Goal: Information Seeking & Learning: Learn about a topic

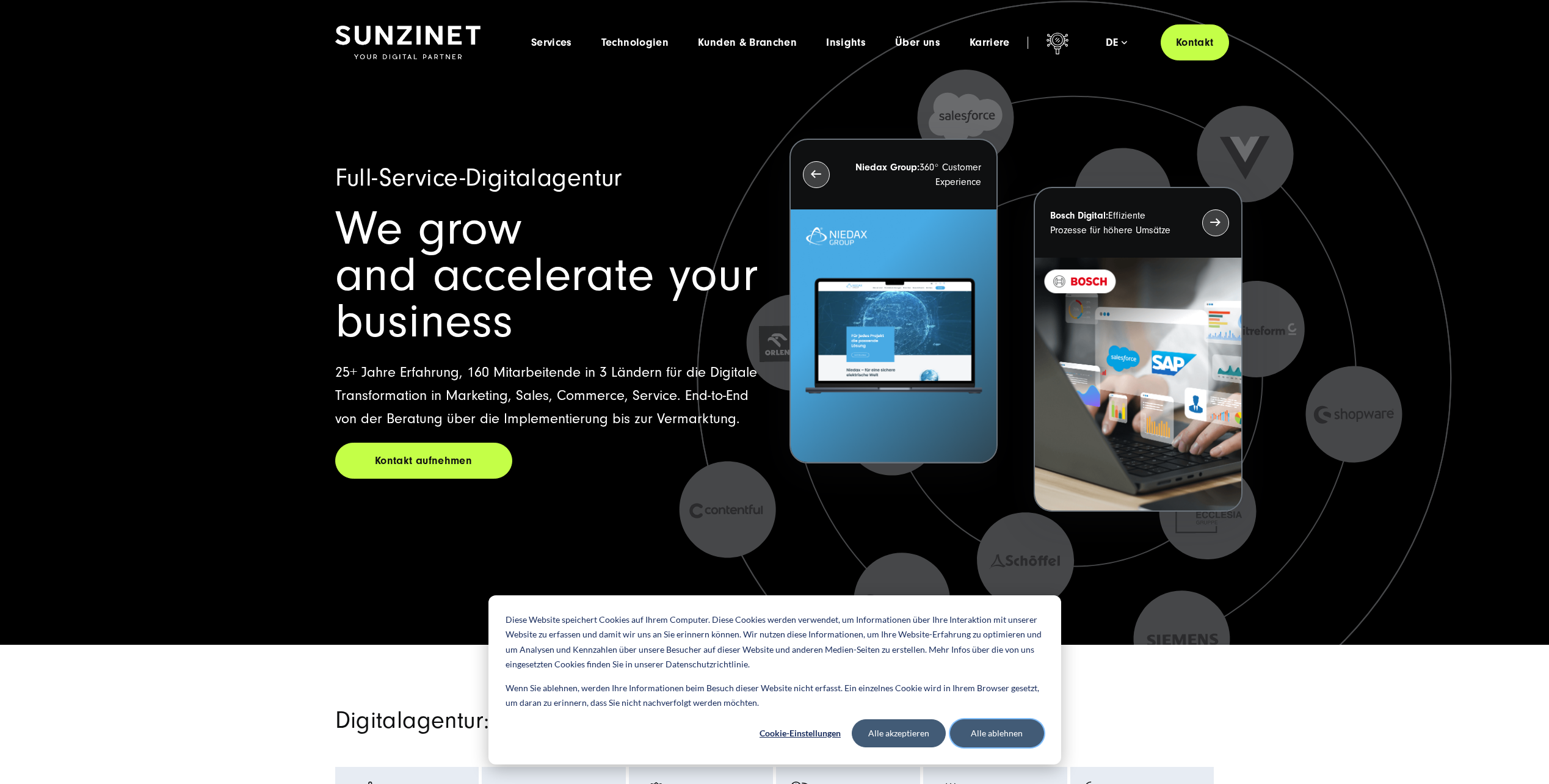
click at [990, 727] on button "Alle ablehnen" at bounding box center [997, 733] width 94 height 28
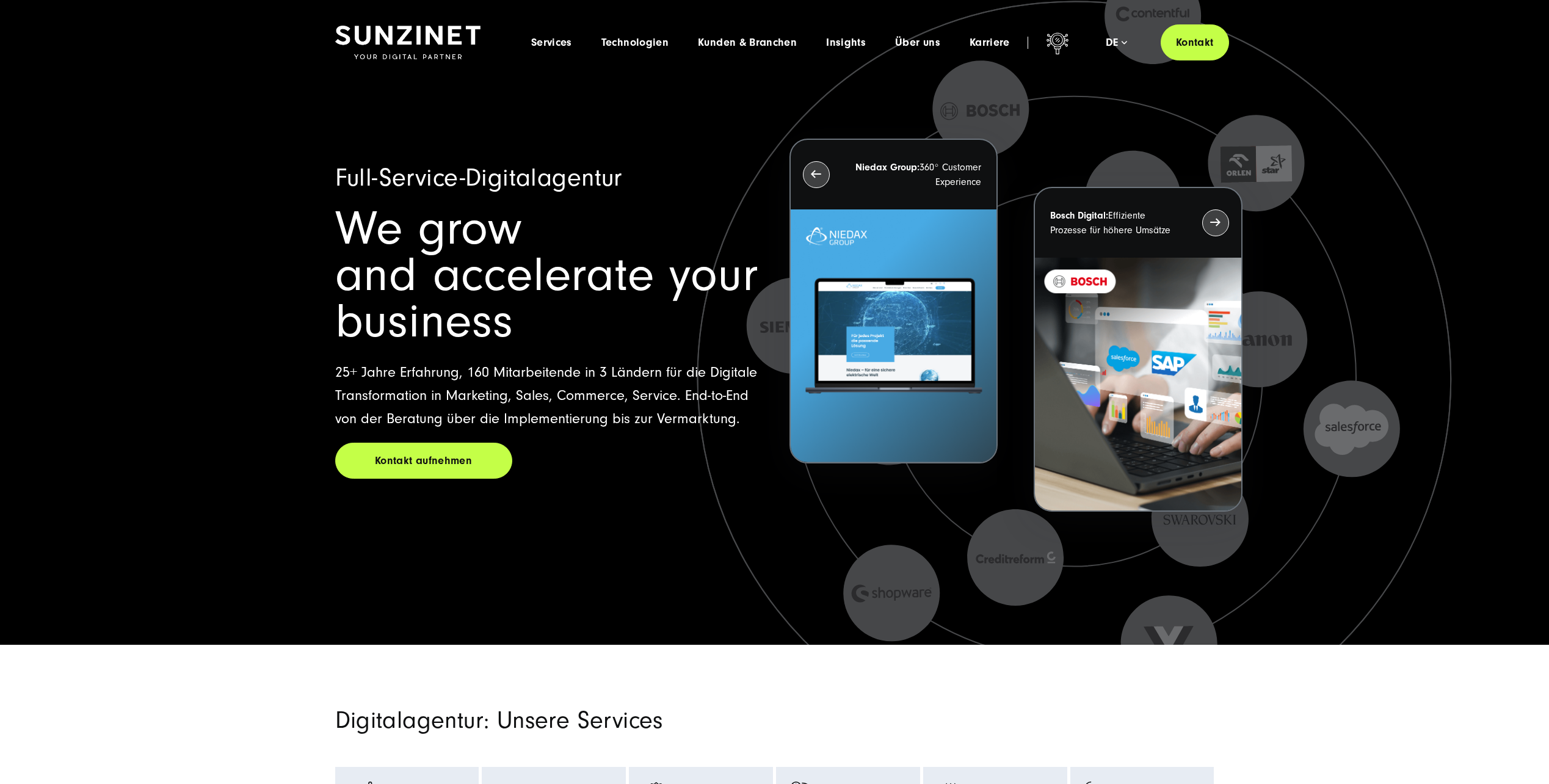
drag, startPoint x: 1429, startPoint y: 546, endPoint x: 1429, endPoint y: 198, distance: 348.0
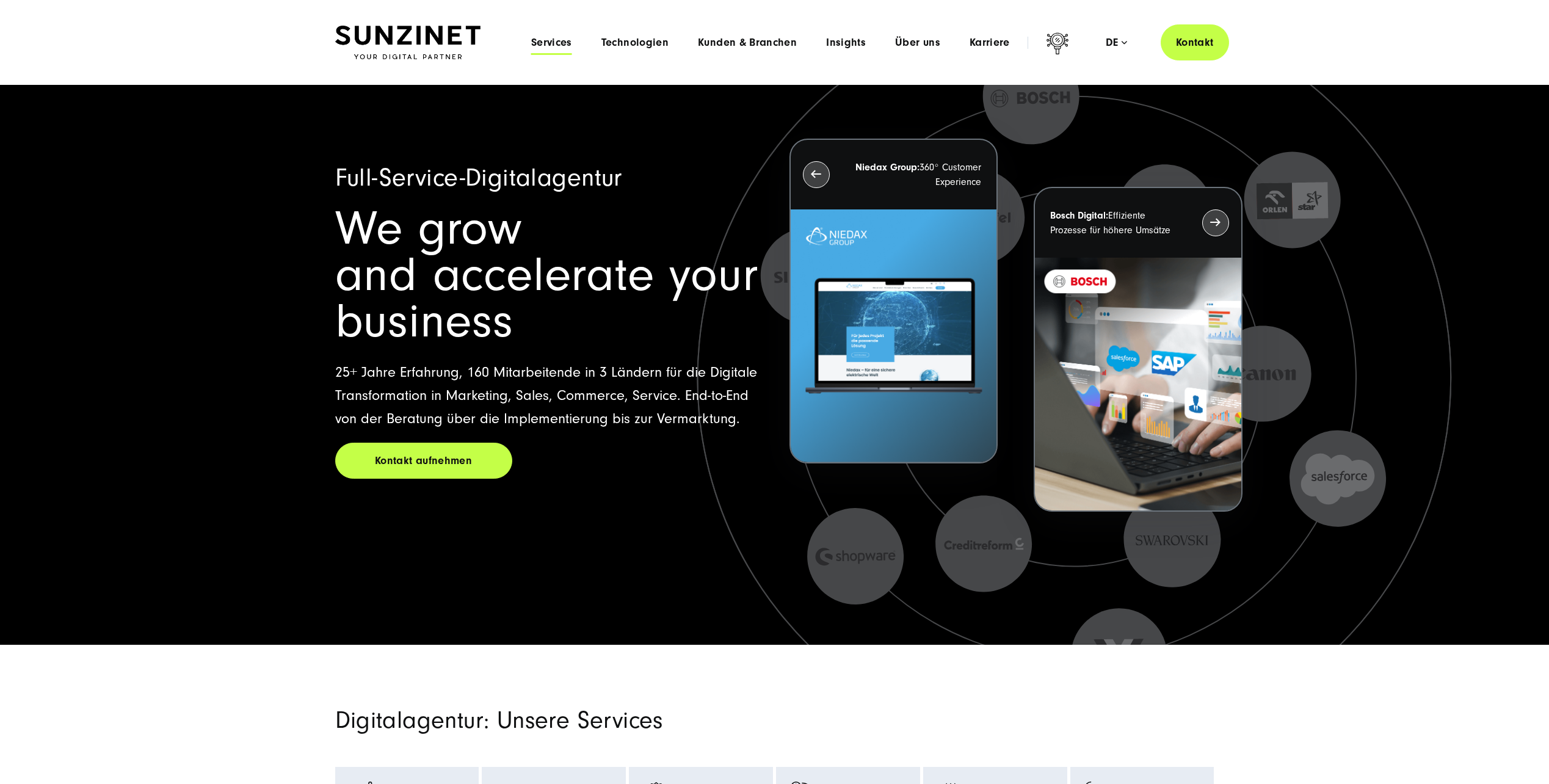
click at [558, 42] on span "Services" at bounding box center [552, 43] width 41 height 12
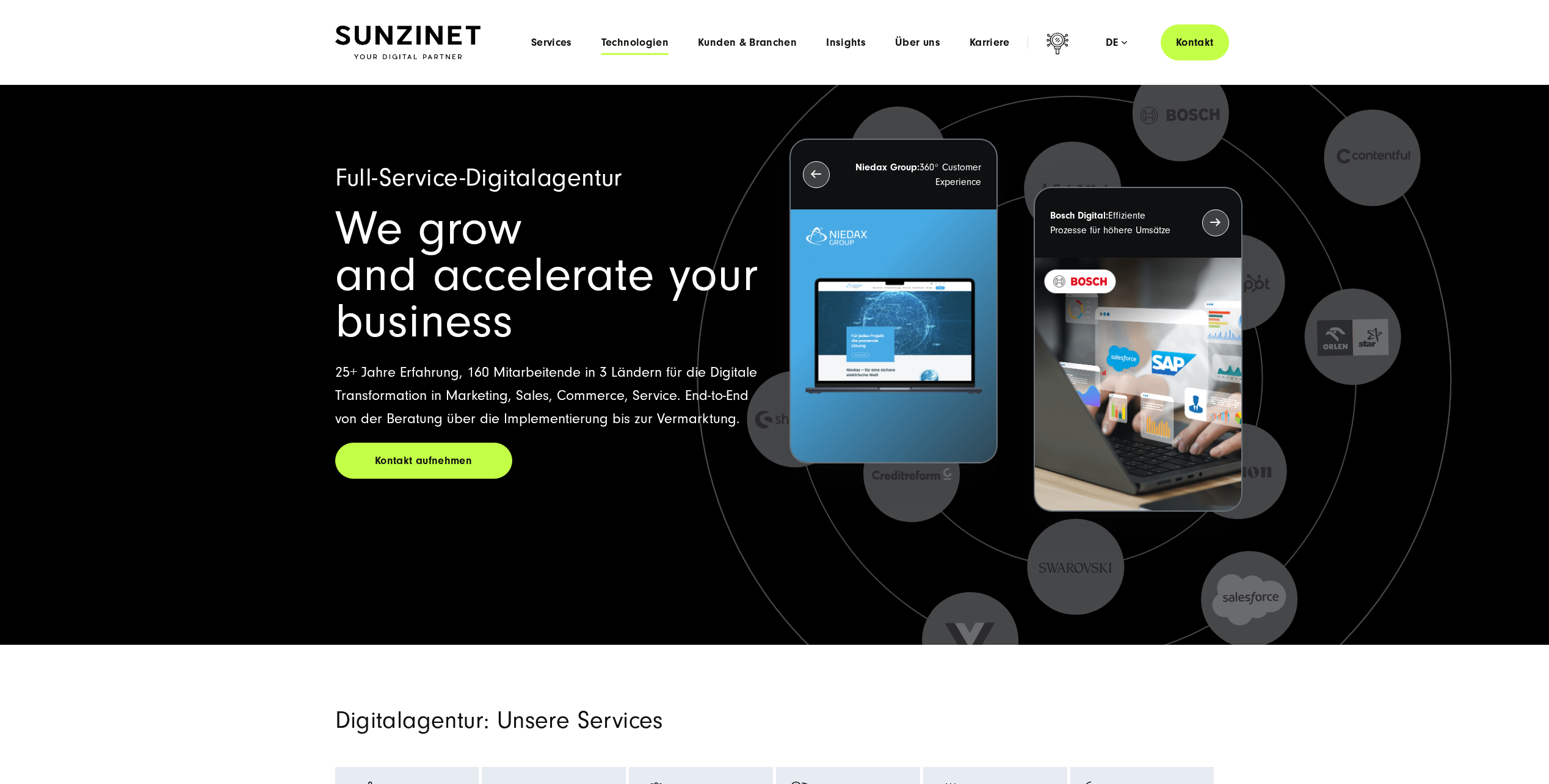
click at [667, 37] on span "Technologien" at bounding box center [635, 43] width 67 height 12
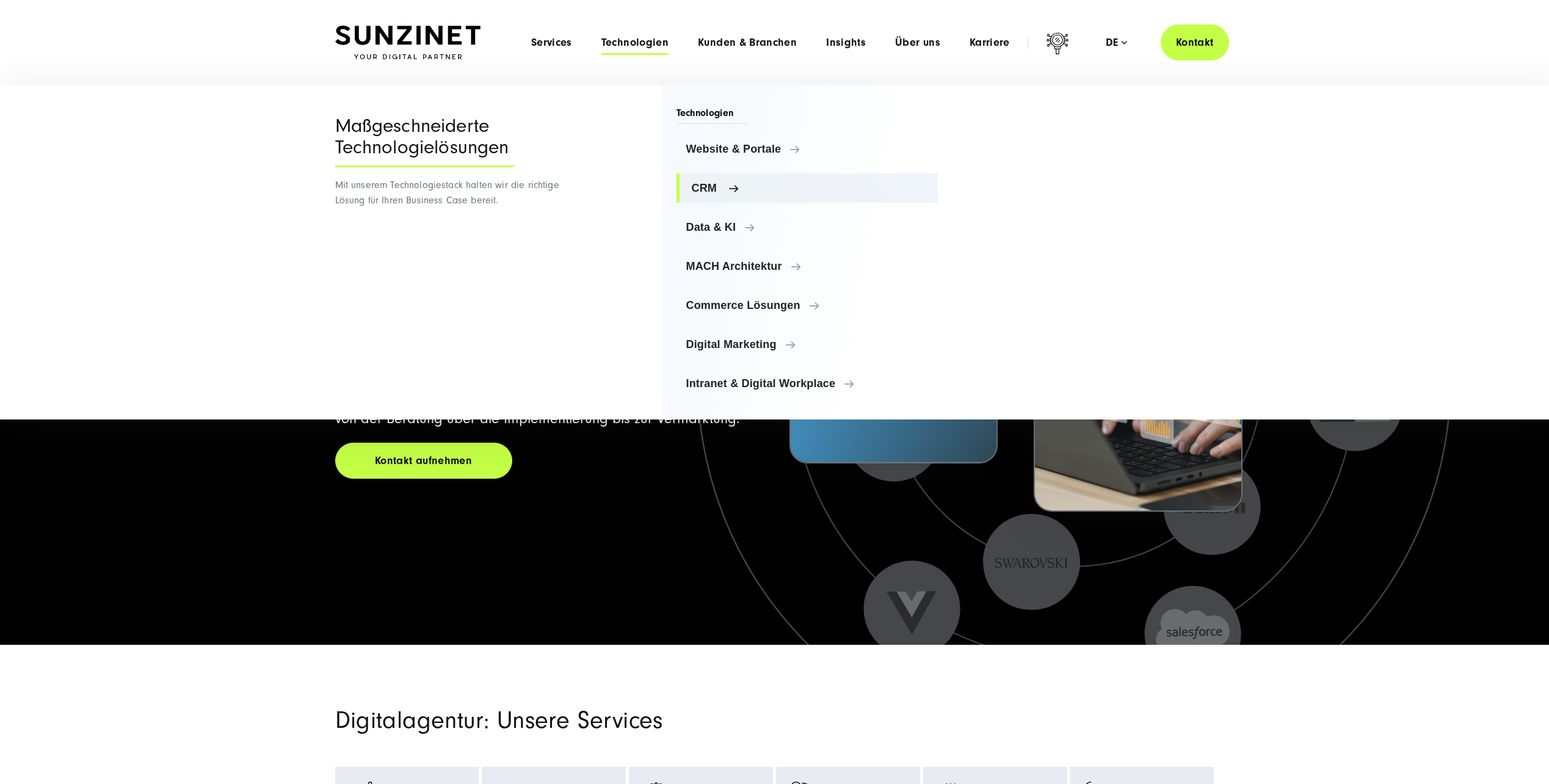
click at [715, 175] on link "CRM" at bounding box center [808, 188] width 262 height 29
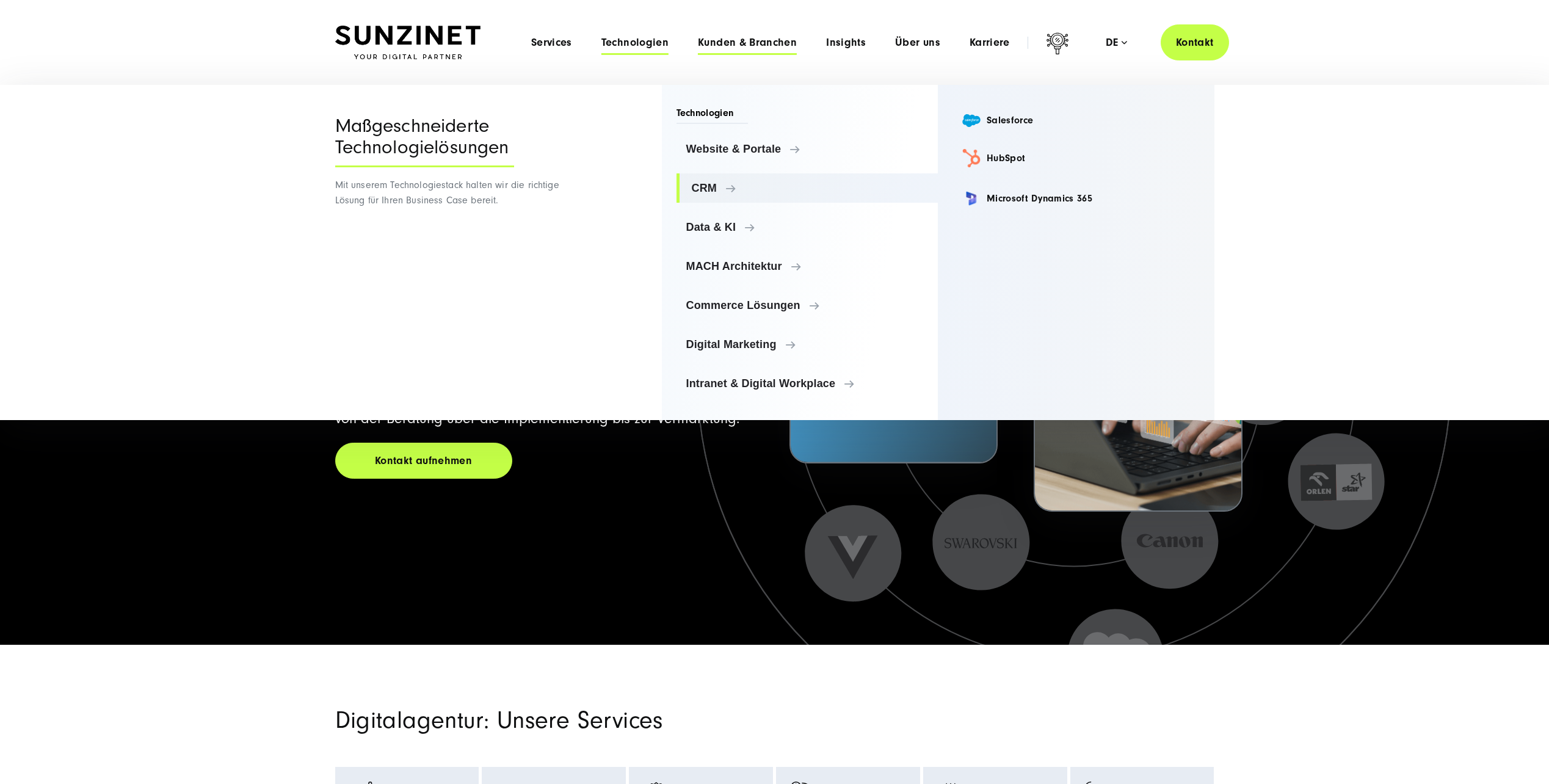
click at [768, 44] on span "Kunden & Branchen" at bounding box center [747, 43] width 99 height 12
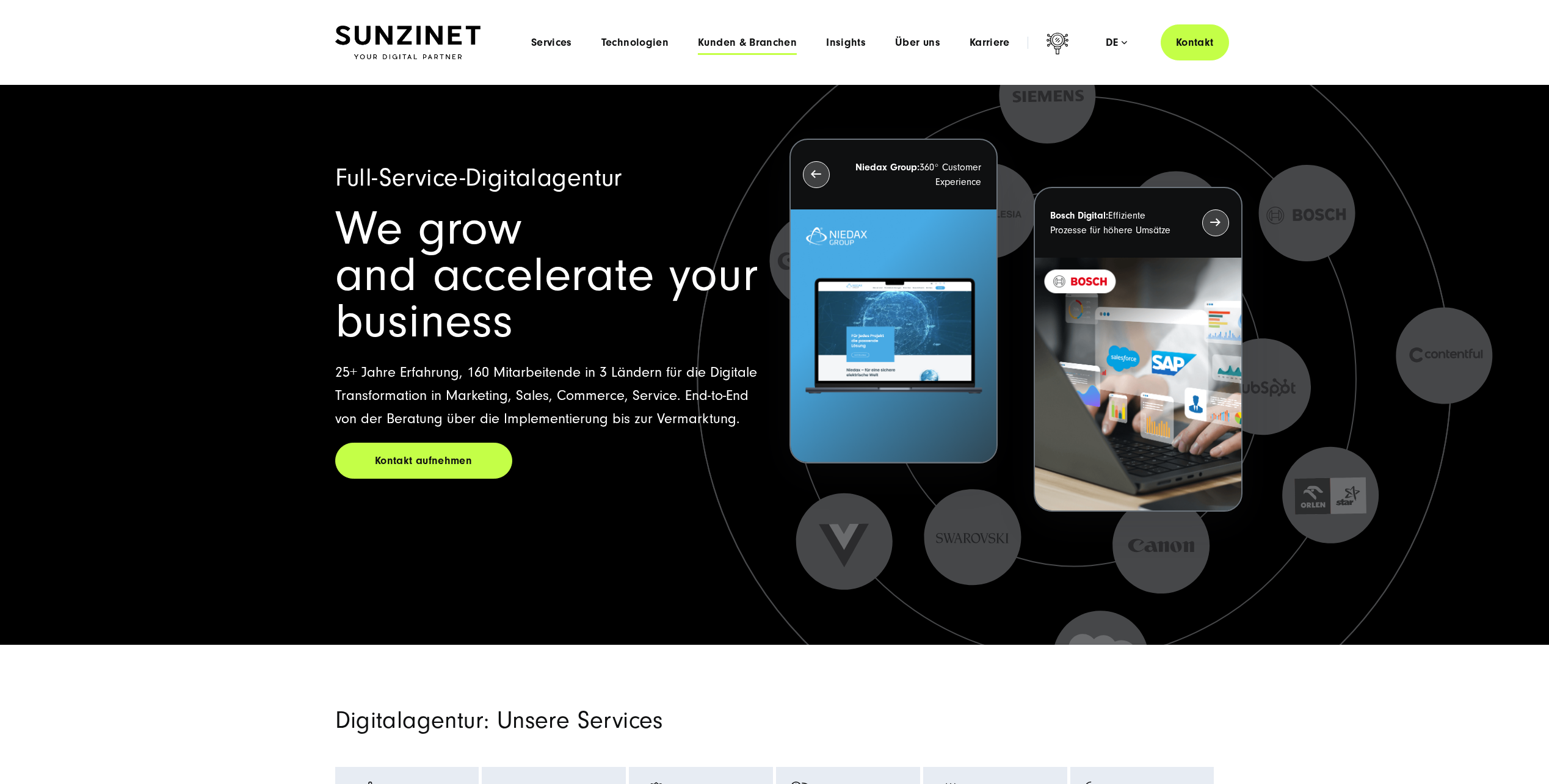
click at [768, 44] on span "Kunden & Branchen" at bounding box center [747, 43] width 99 height 12
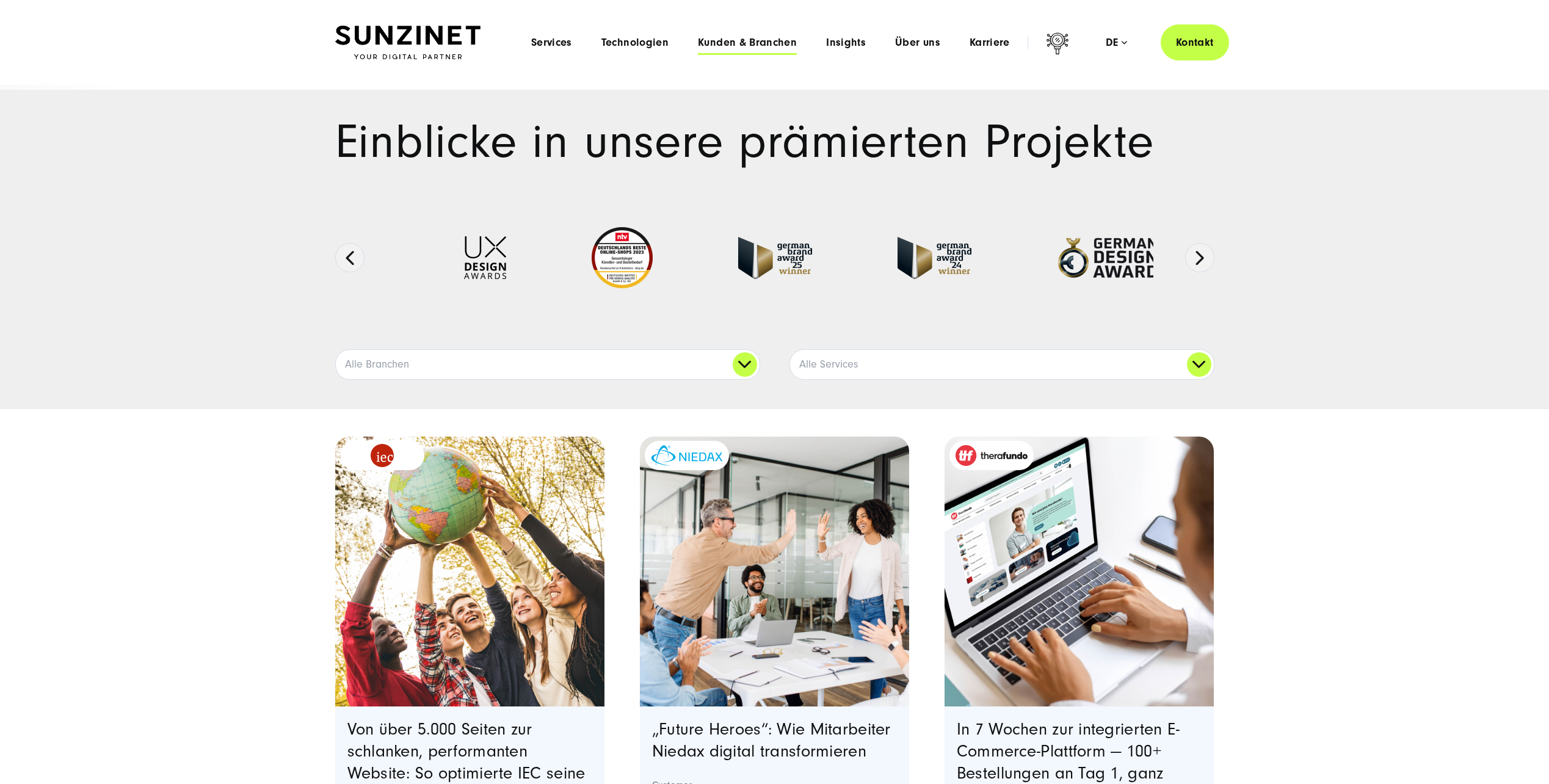
click at [753, 38] on span "Kunden & Branchen" at bounding box center [747, 43] width 99 height 12
click at [742, 361] on link "Alle Branchen" at bounding box center [548, 365] width 424 height 29
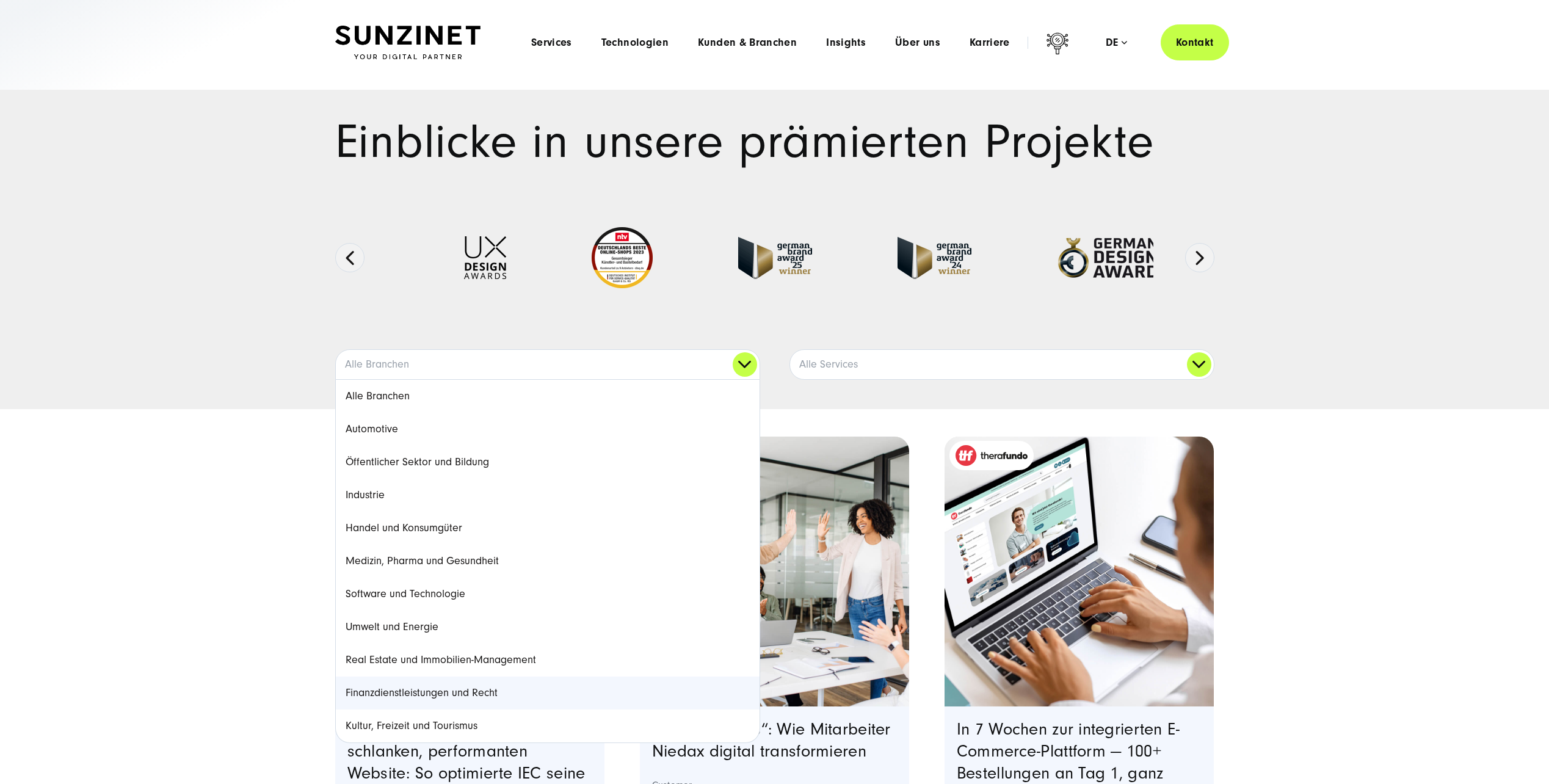
click at [474, 683] on link "Finanzdienstleistungen und Recht" at bounding box center [548, 693] width 424 height 33
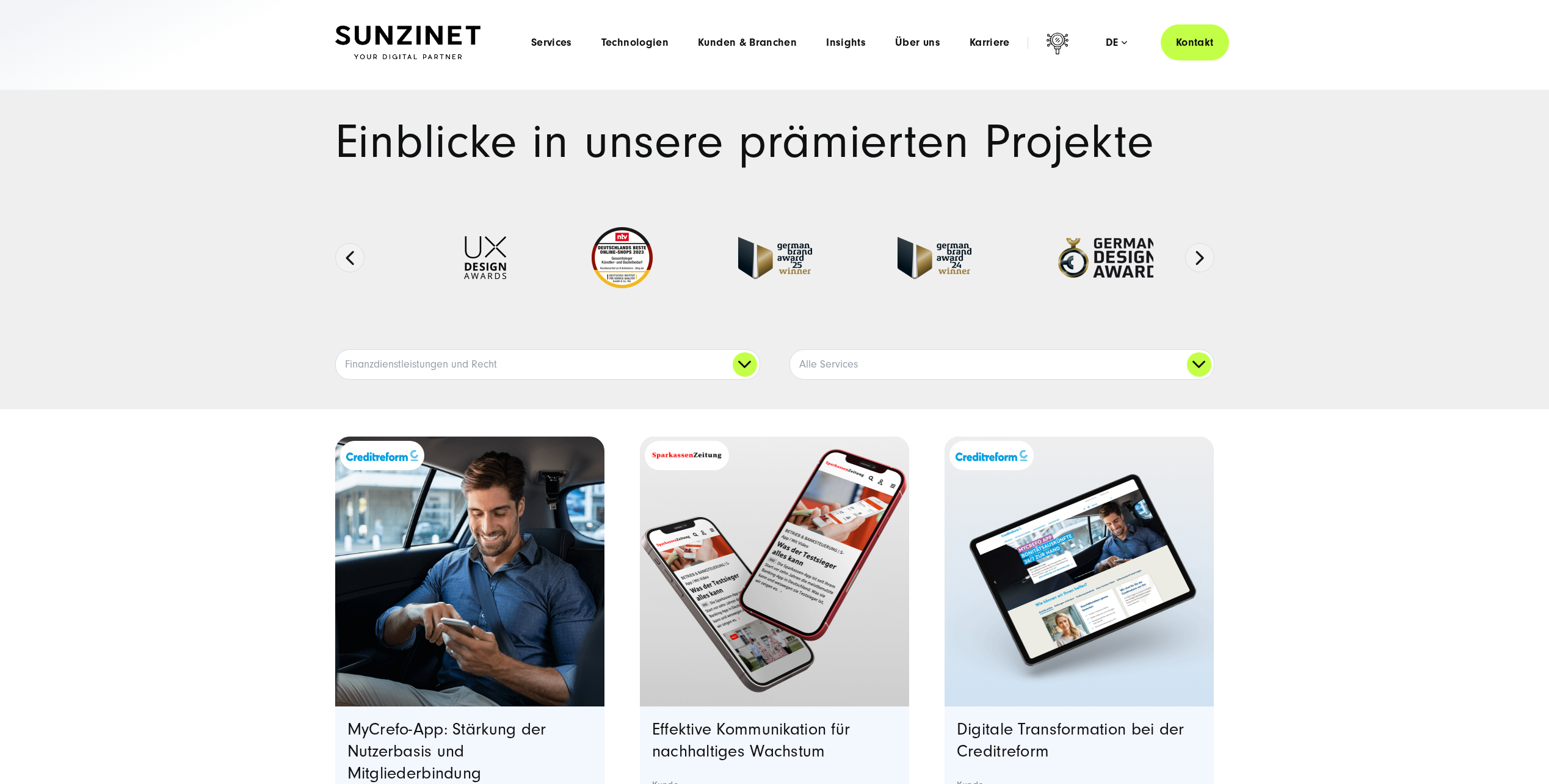
drag, startPoint x: 1343, startPoint y: 603, endPoint x: 1337, endPoint y: 257, distance: 346.1
click at [916, 42] on span "Über uns" at bounding box center [918, 43] width 45 height 12
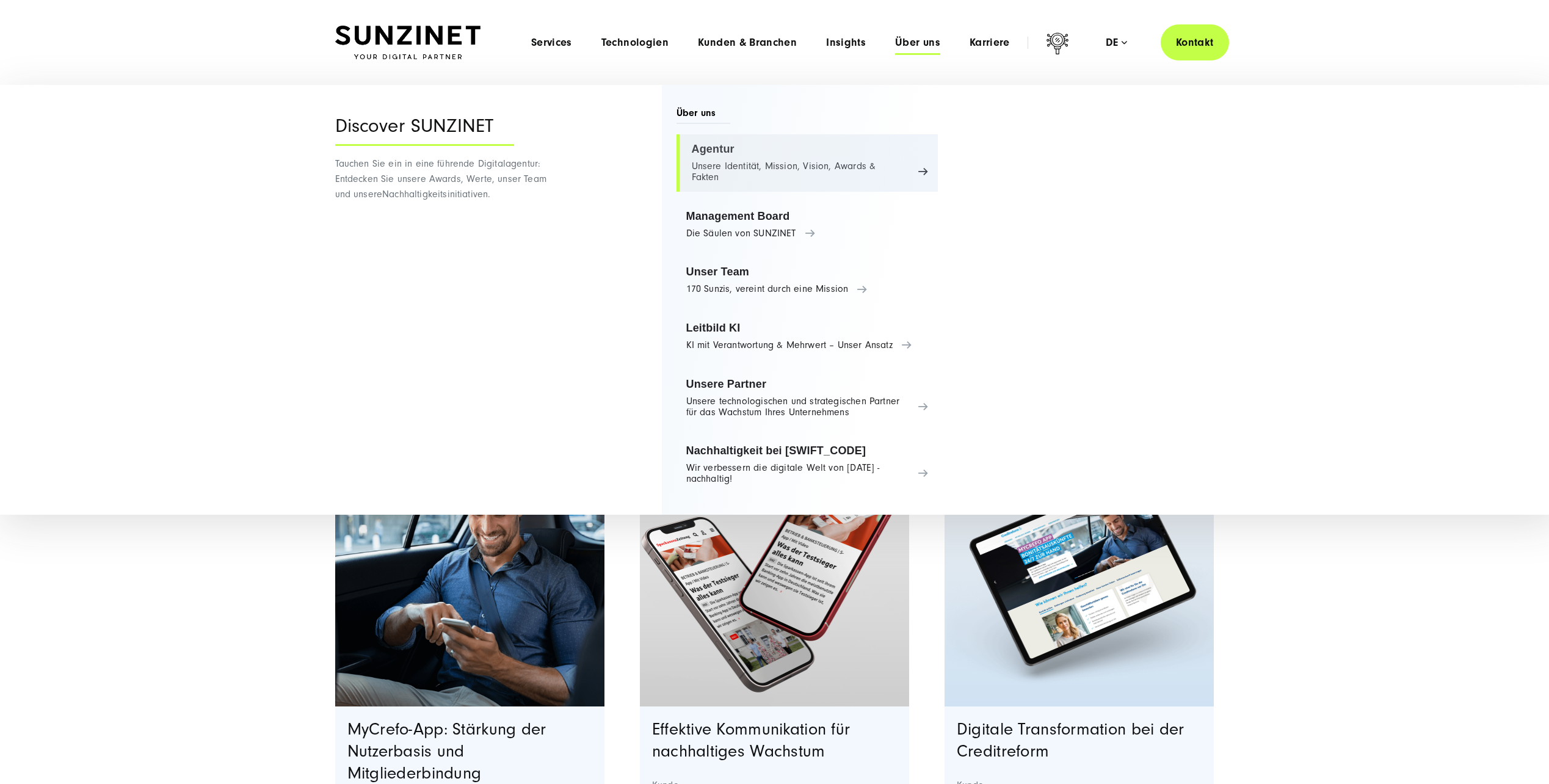
click at [745, 154] on link "Agentur Unsere Identität, Mission, Vision, Awards & Fakten" at bounding box center [808, 163] width 262 height 58
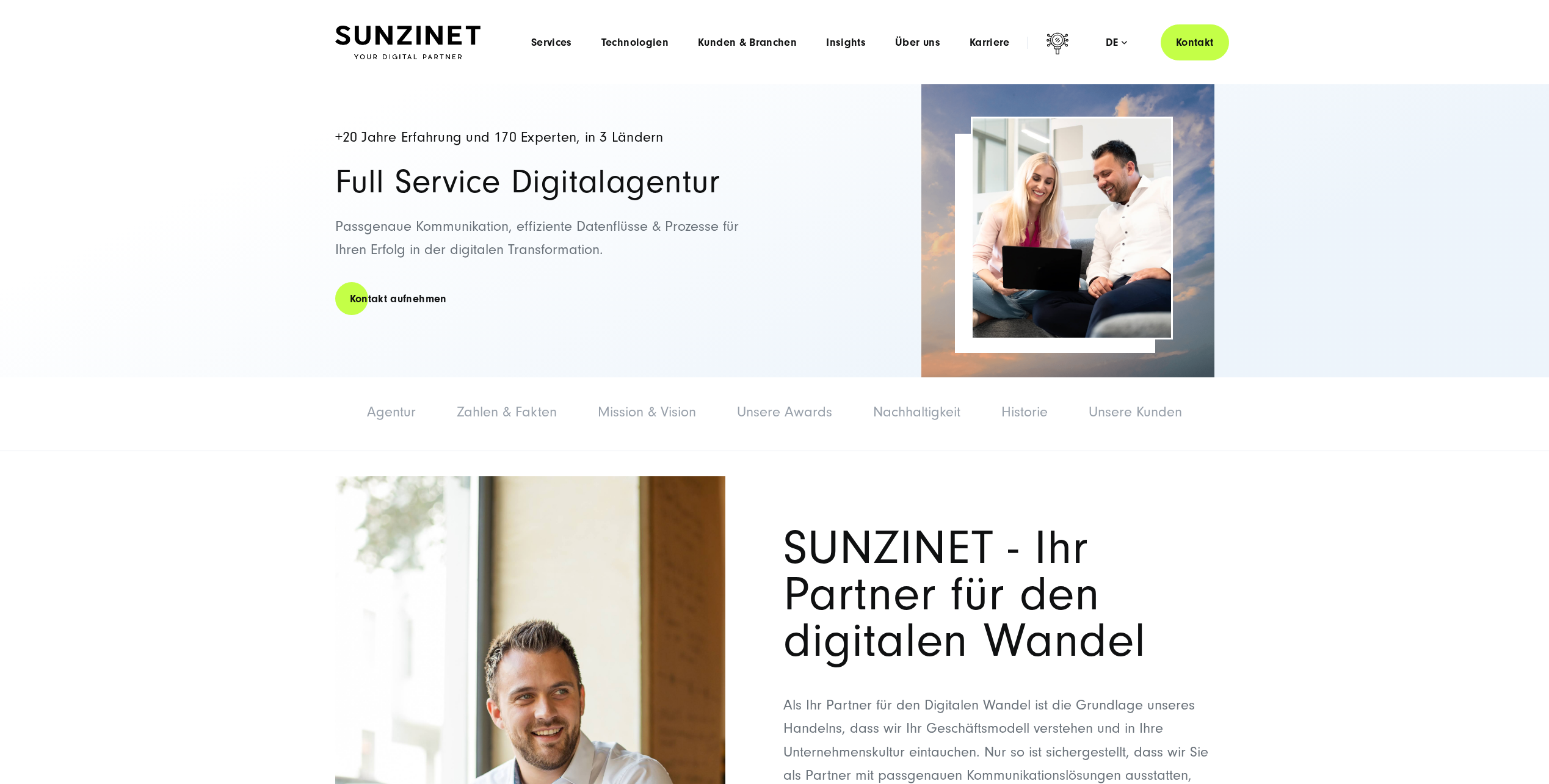
drag, startPoint x: 1362, startPoint y: 216, endPoint x: 1357, endPoint y: 197, distance: 19.6
click at [924, 38] on span "Über uns" at bounding box center [918, 43] width 45 height 12
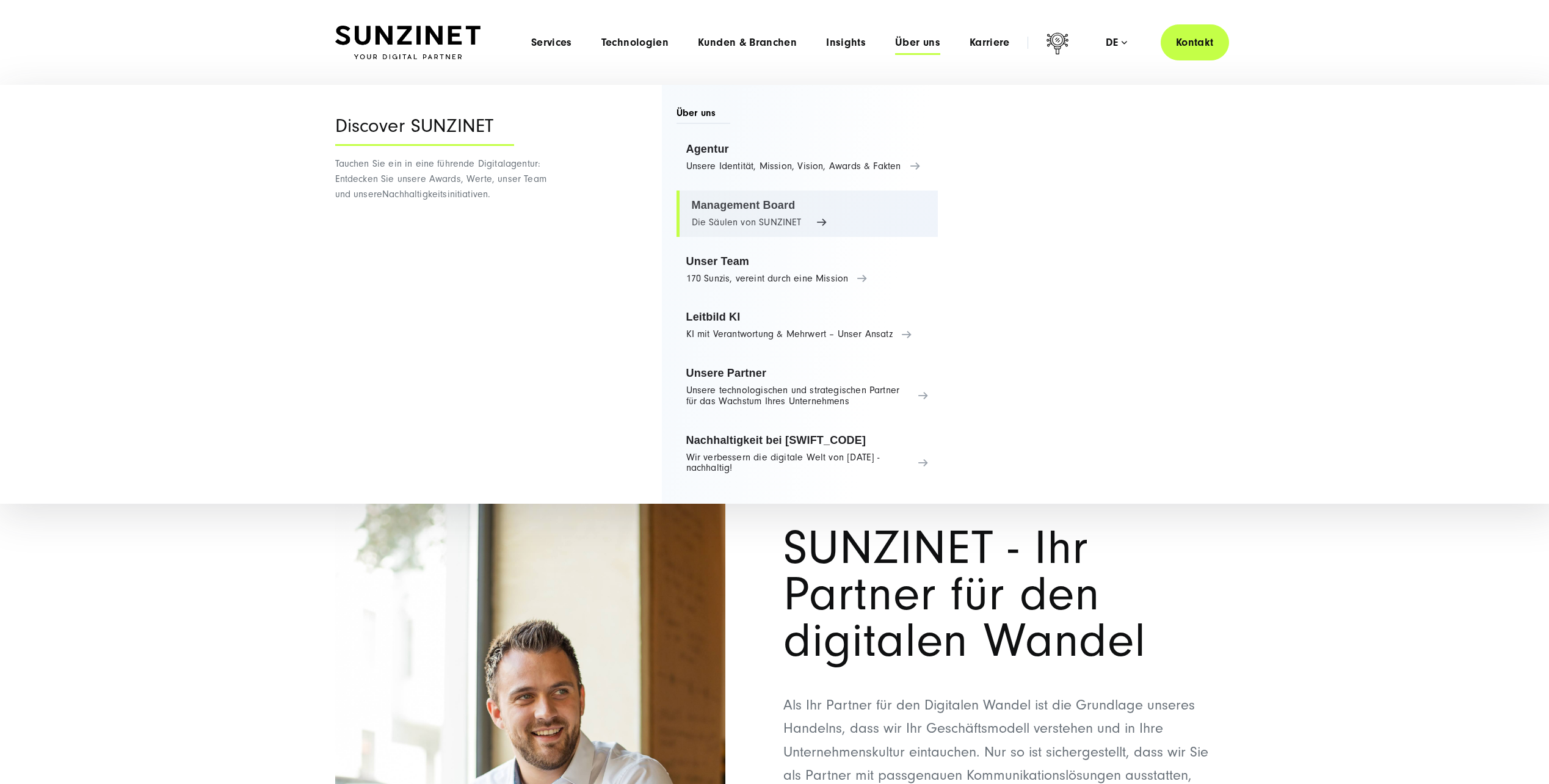
click at [759, 200] on link "Management Board Die Säulen von SUNZINET" at bounding box center [808, 213] width 262 height 46
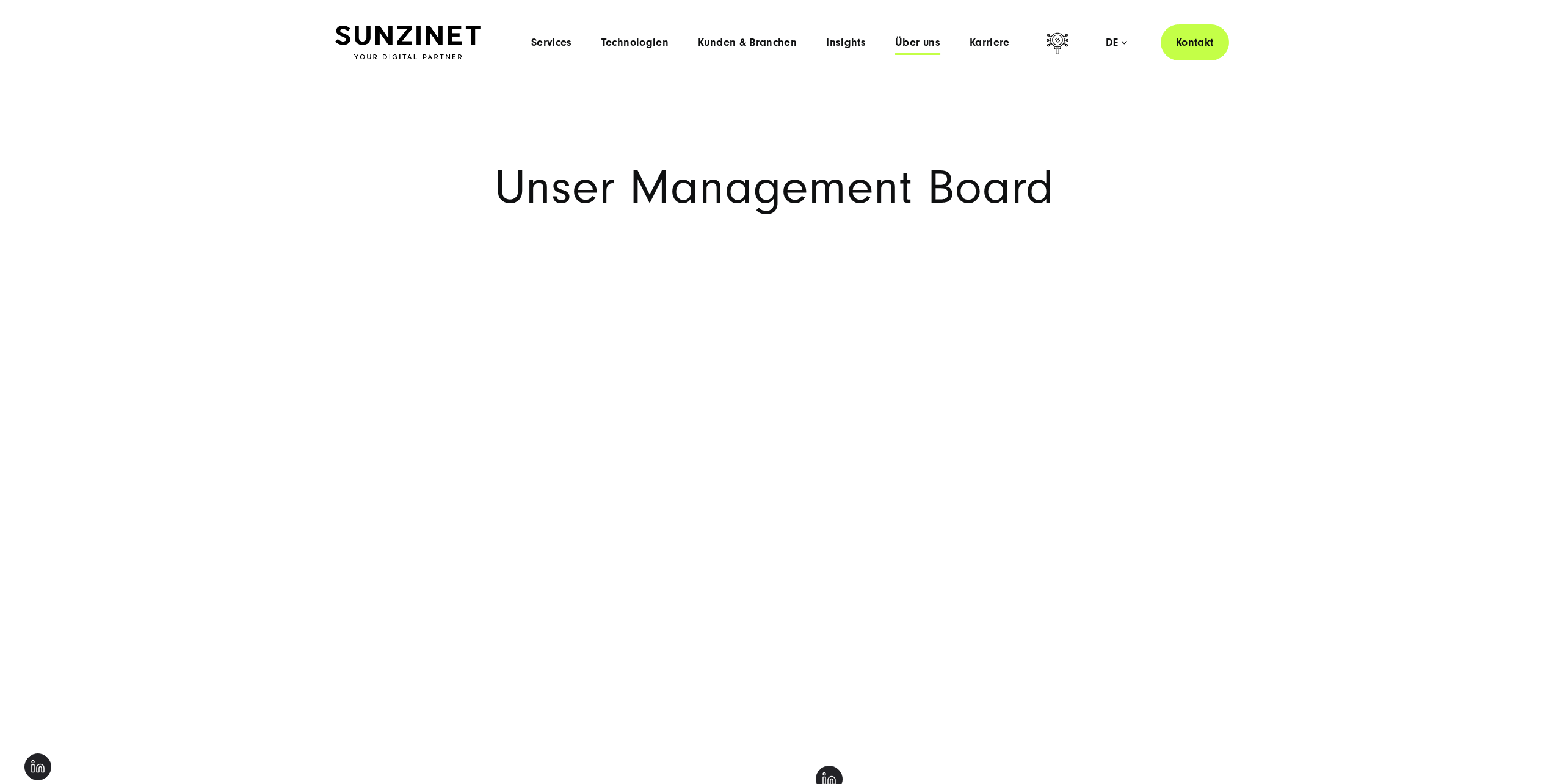
click at [932, 41] on span "Über uns" at bounding box center [918, 43] width 45 height 12
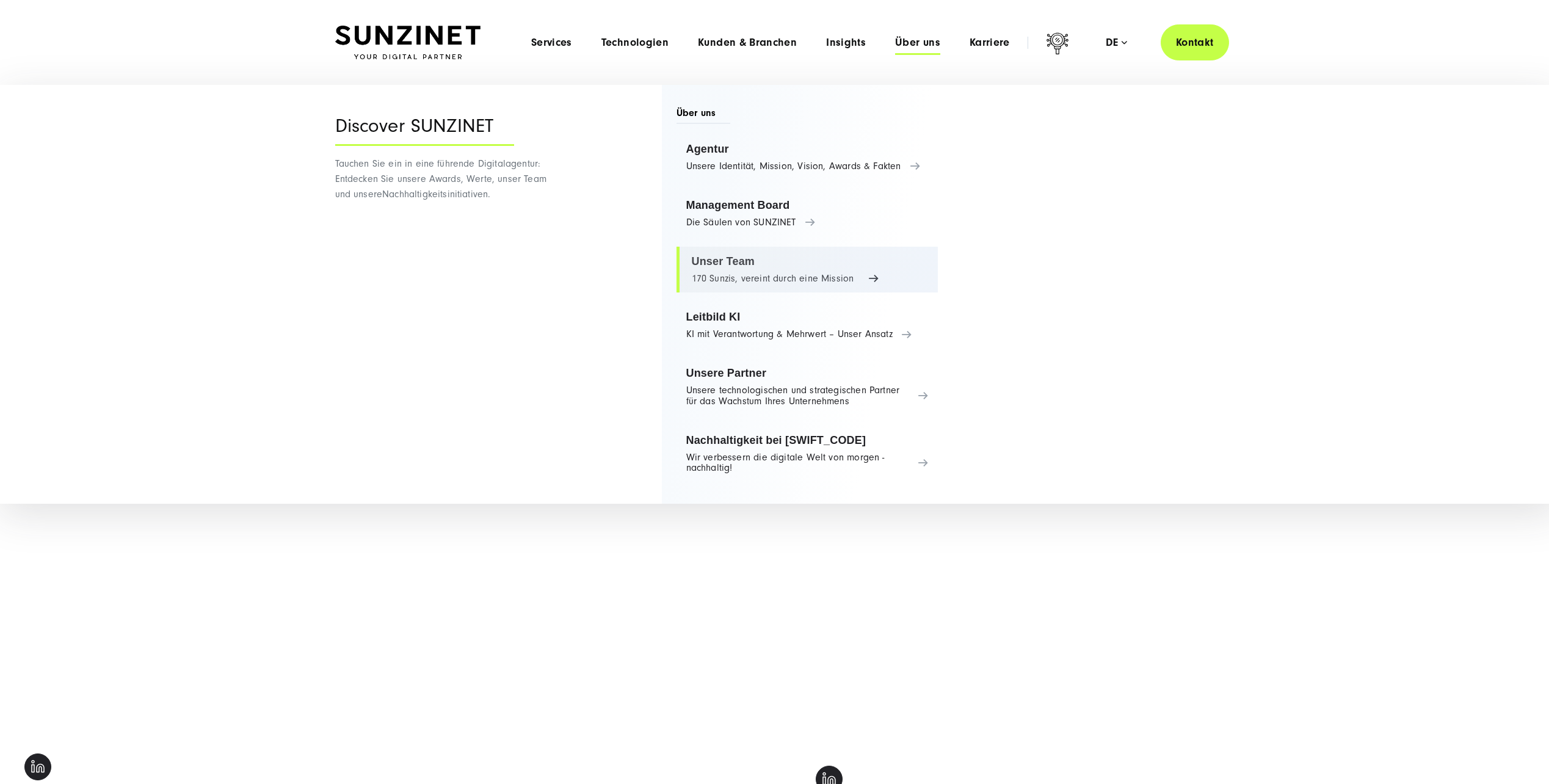
click at [723, 257] on link "Unser Team 170 Sunzis, vereint durch eine Mission" at bounding box center [808, 269] width 262 height 46
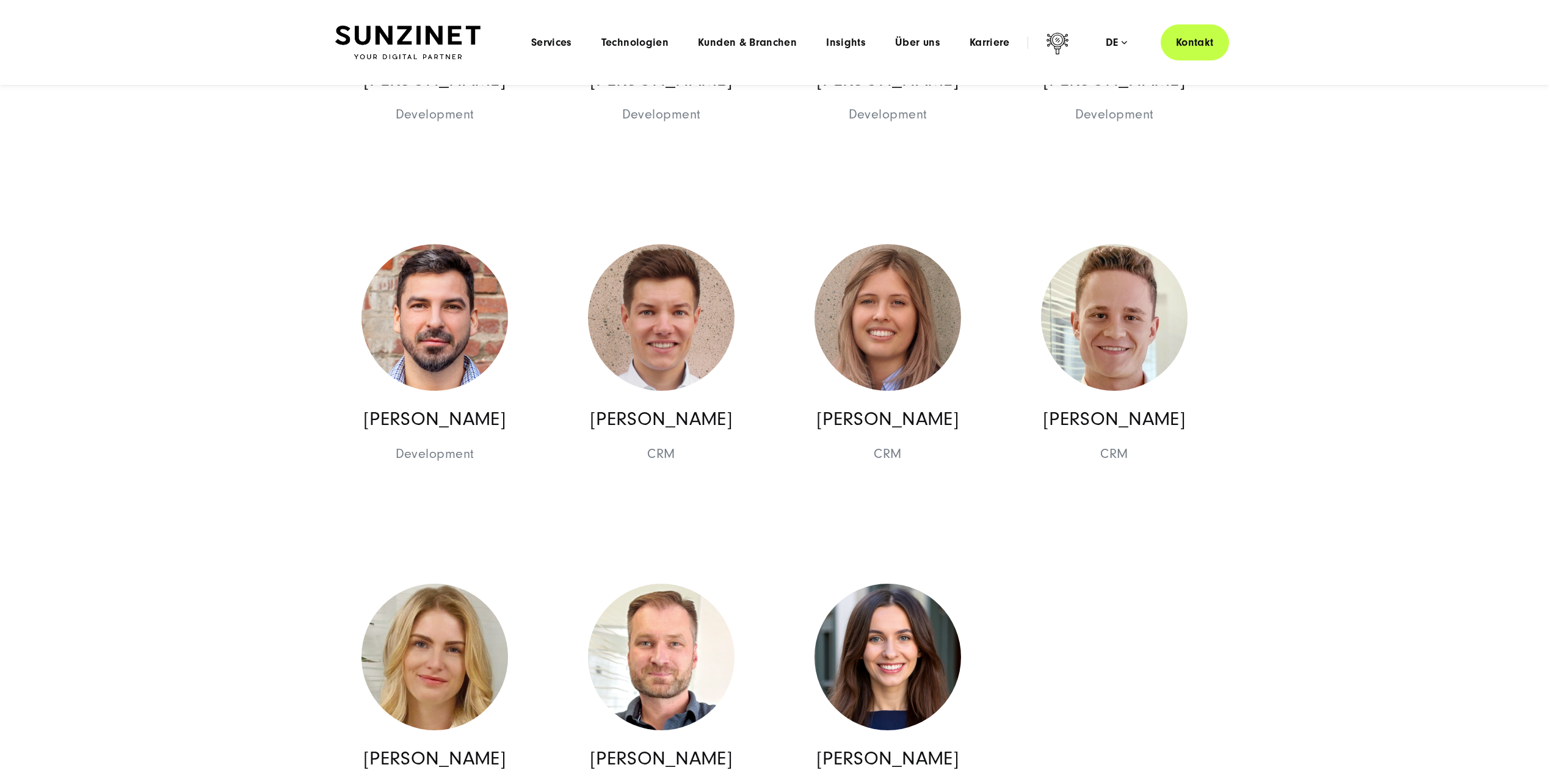
scroll to position [13184, 0]
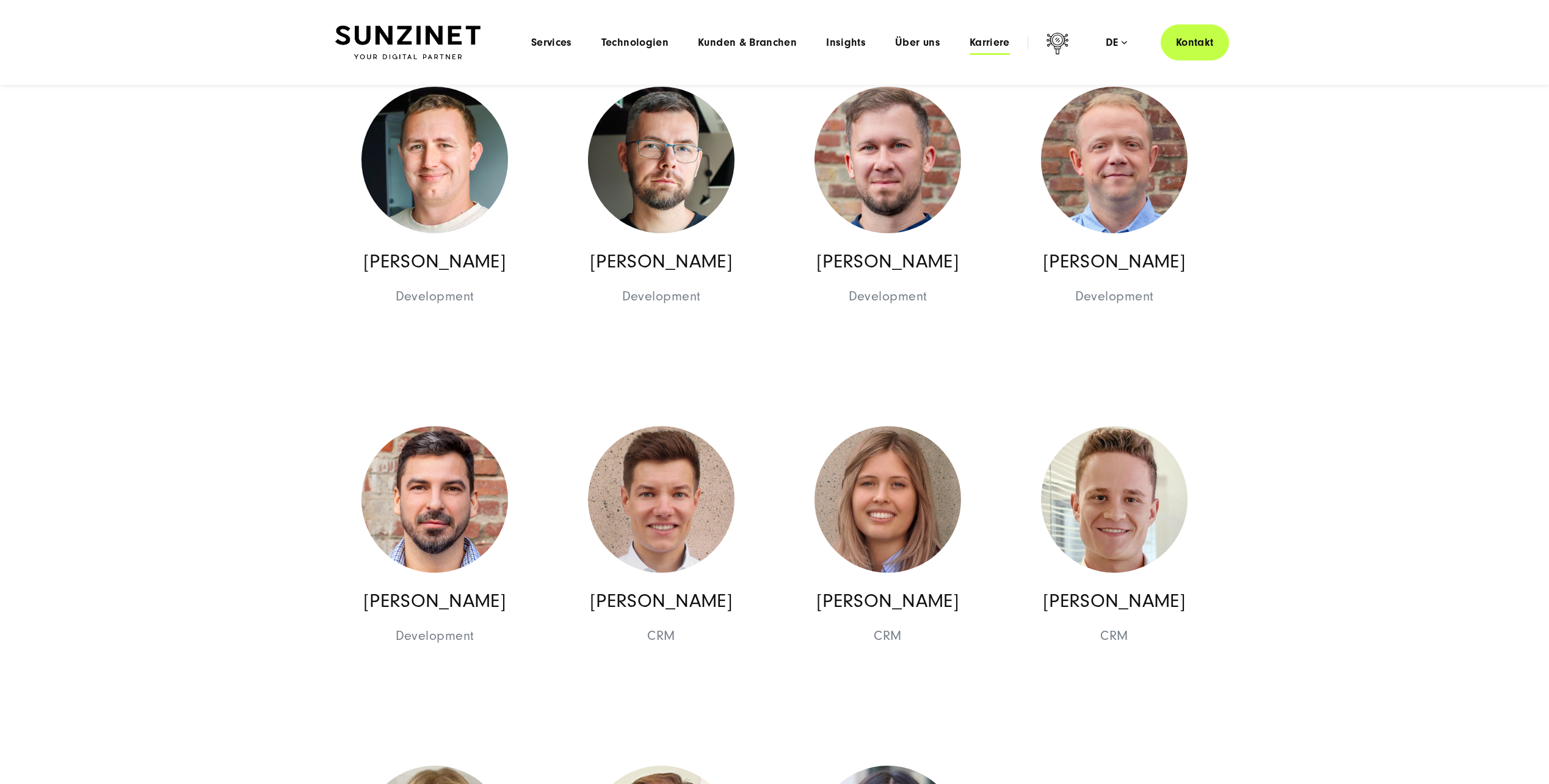
click at [989, 40] on span "Karriere" at bounding box center [990, 43] width 40 height 12
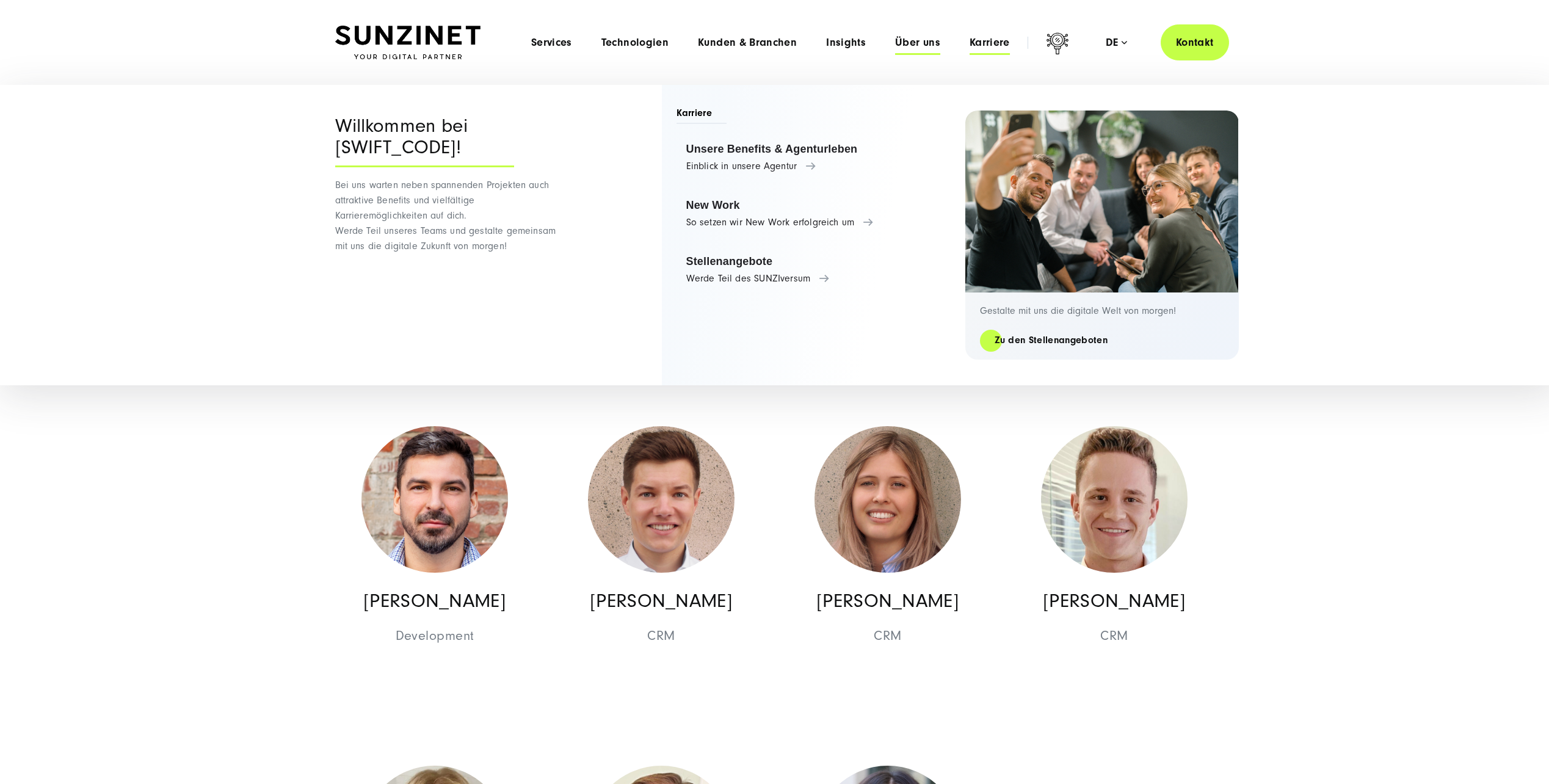
click at [938, 40] on span "Über uns" at bounding box center [918, 43] width 45 height 12
